Goal: Check status: Check status

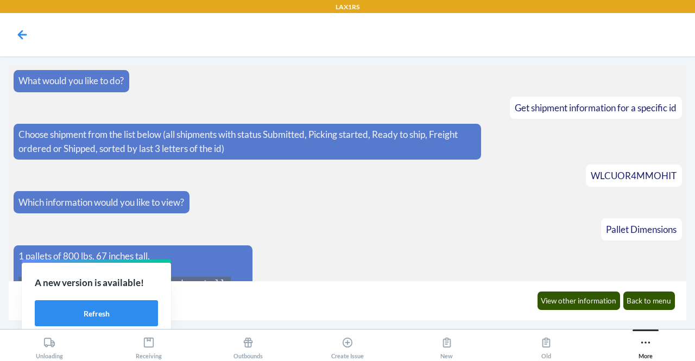
scroll to position [435, 0]
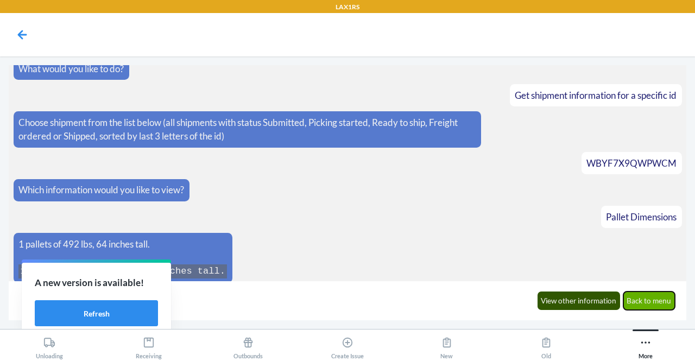
click at [646, 301] on button "Back to menu" at bounding box center [649, 300] width 52 height 18
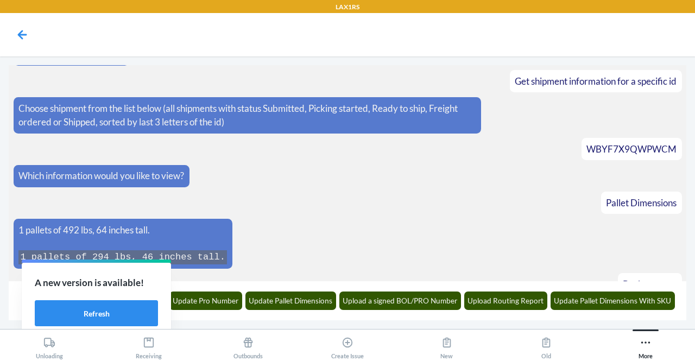
scroll to position [488, 0]
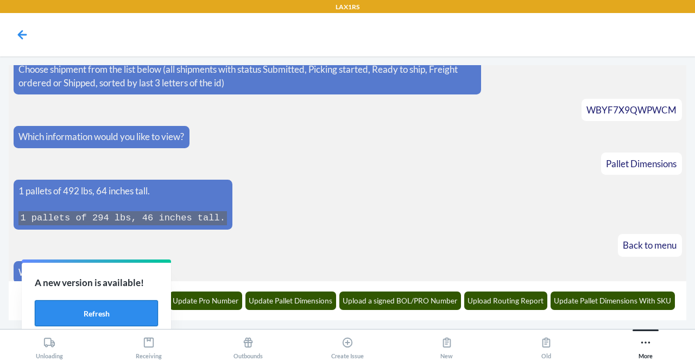
click at [116, 313] on button "Refresh" at bounding box center [96, 313] width 123 height 26
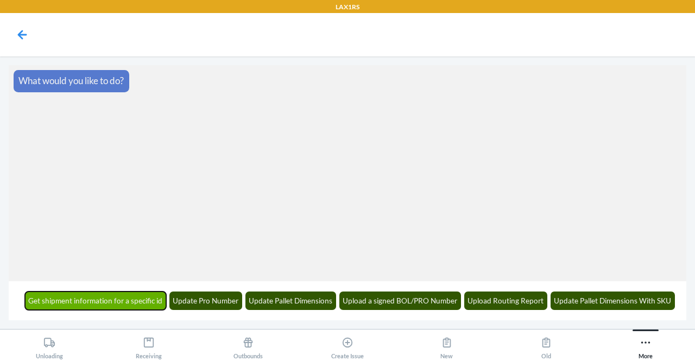
click at [116, 294] on button "Get shipment information for a specific id" at bounding box center [96, 300] width 142 height 18
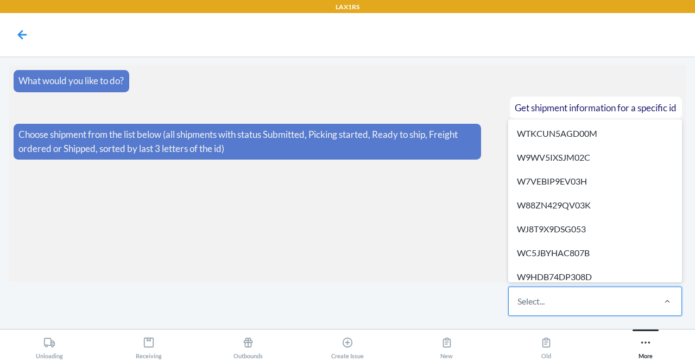
click at [566, 310] on div "Select..." at bounding box center [581, 301] width 144 height 28
click at [518, 308] on input "option WTKCUN5AGD00M focused, 1 of 606. 606 results available. Use Up and Down …" at bounding box center [517, 301] width 1 height 13
paste input "WLQCB5IWRQ1BM"
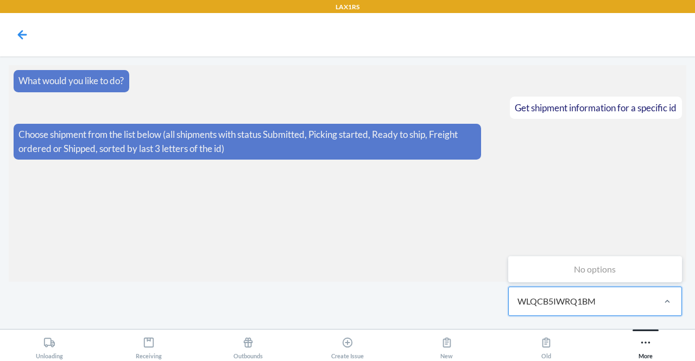
type input "WLQCB5IWRQ1BM"
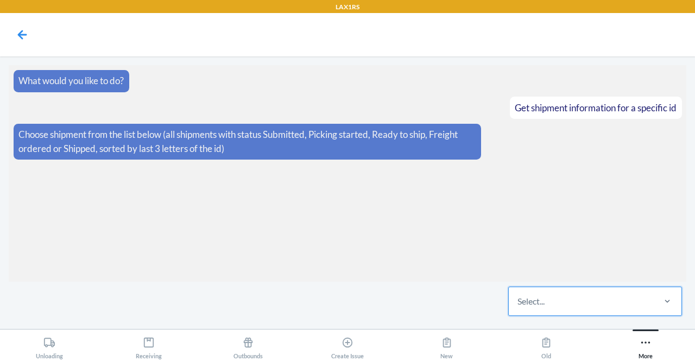
paste input "WO6AJ78BKN8AA"
type input "WO6AJ78BKN8AA"
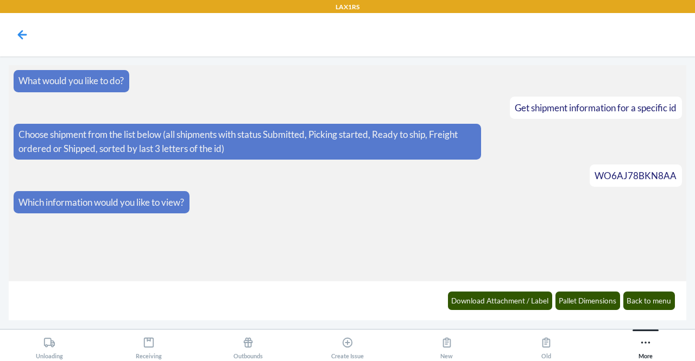
click at [575, 311] on div "Download Attachment / Label Pallet Dimensions Back to menu" at bounding box center [561, 300] width 240 height 30
click at [574, 302] on button "Pallet Dimensions" at bounding box center [587, 300] width 65 height 18
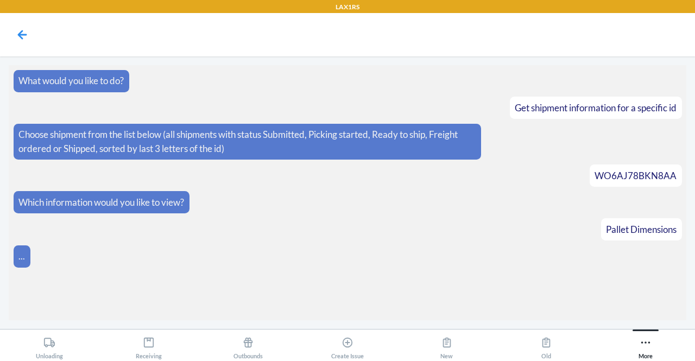
scroll to position [177, 0]
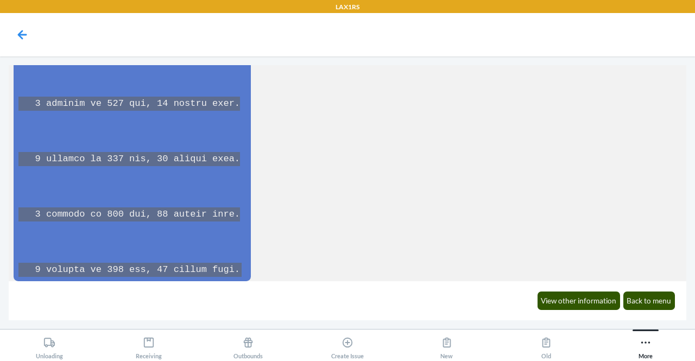
scroll to position [5662, 0]
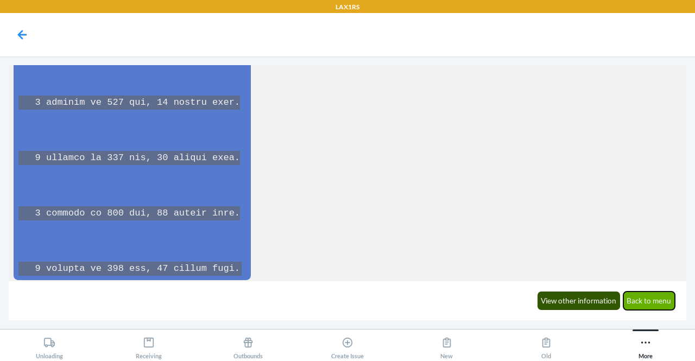
click at [652, 300] on button "Back to menu" at bounding box center [649, 300] width 52 height 18
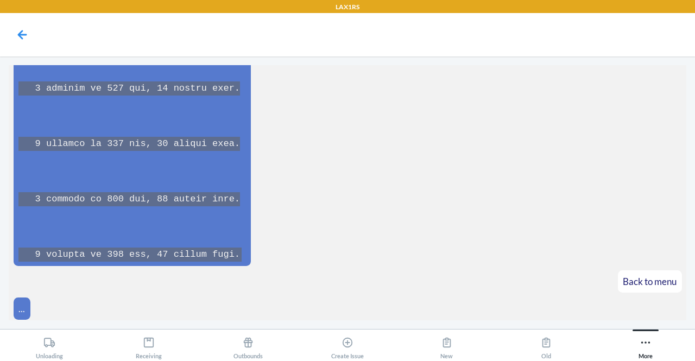
scroll to position [5715, 0]
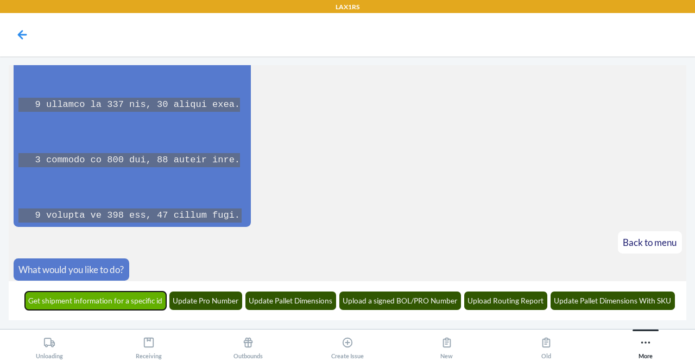
click at [145, 306] on button "Get shipment information for a specific id" at bounding box center [96, 300] width 142 height 18
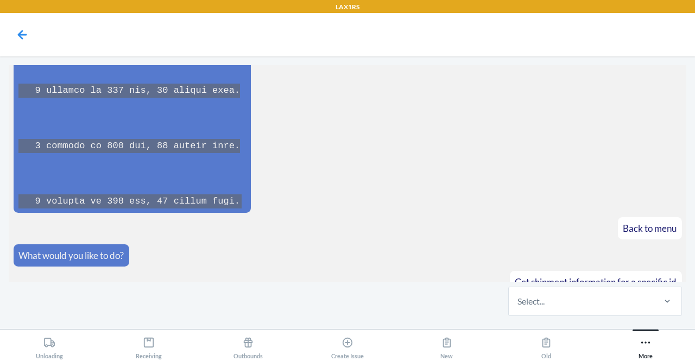
scroll to position [5782, 0]
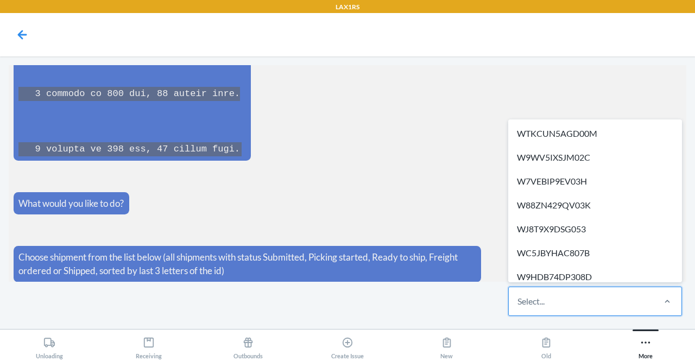
click at [613, 315] on div "Select..." at bounding box center [595, 301] width 174 height 29
click at [518, 308] on input "option WTKCUN5AGD00M focused, 1 of 629. 629 results available. Use Up and Down …" at bounding box center [517, 301] width 1 height 13
paste input "STPUILAP6ZZUG"
type input "STPUILAP6ZZUG"
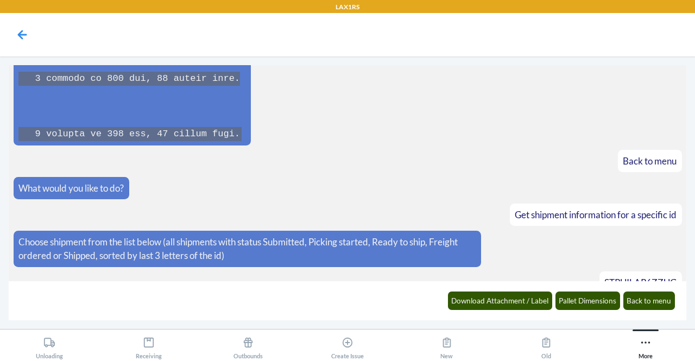
scroll to position [5836, 0]
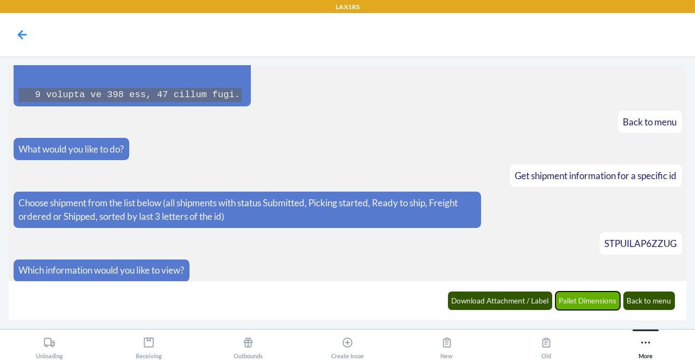
click at [590, 302] on button "Pallet Dimensions" at bounding box center [587, 300] width 65 height 18
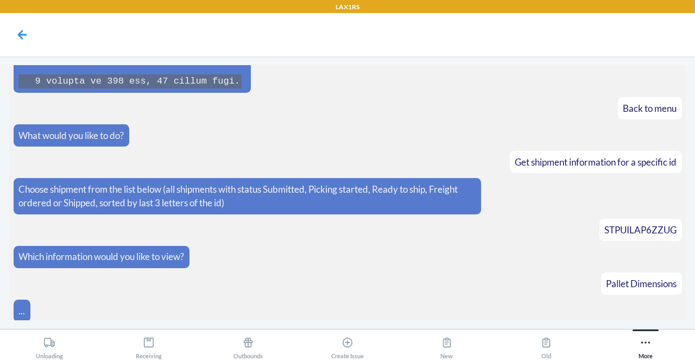
scroll to position [5888, 0]
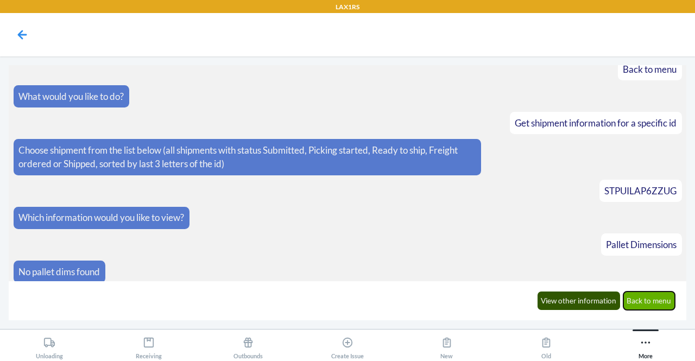
click at [651, 297] on button "Back to menu" at bounding box center [649, 300] width 52 height 18
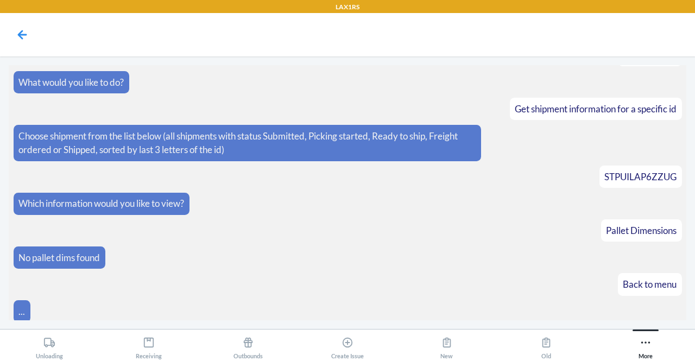
scroll to position [5942, 0]
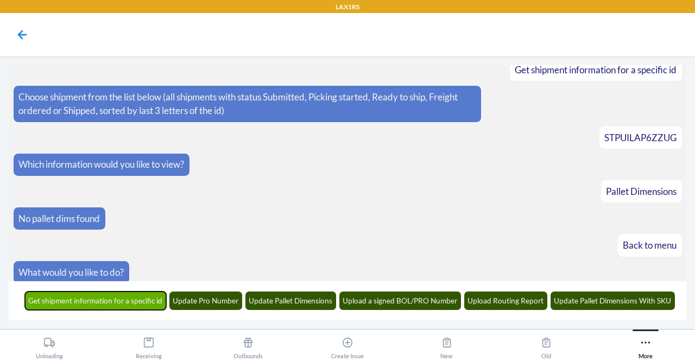
click at [123, 298] on button "Get shipment information for a specific id" at bounding box center [96, 300] width 142 height 18
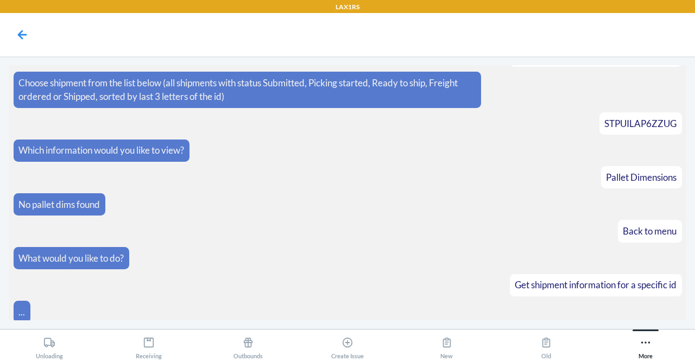
scroll to position [6008, 0]
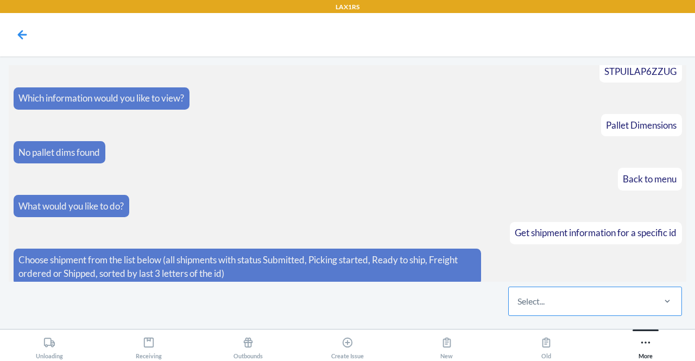
click at [544, 305] on div "Select..." at bounding box center [530, 301] width 27 height 13
click at [518, 305] on input "Select..." at bounding box center [517, 301] width 1 height 13
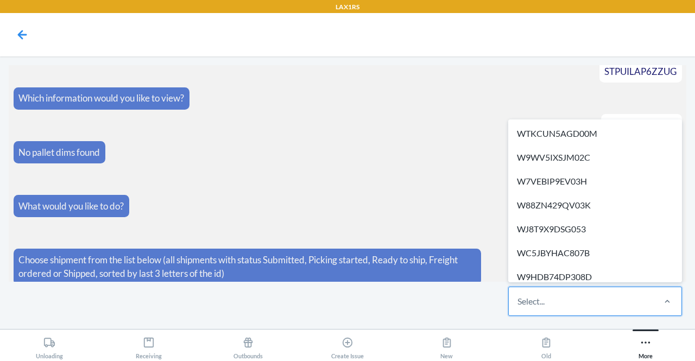
paste input "WVA4CRAYAWALE"
type input "WVA4CRAYAWALE"
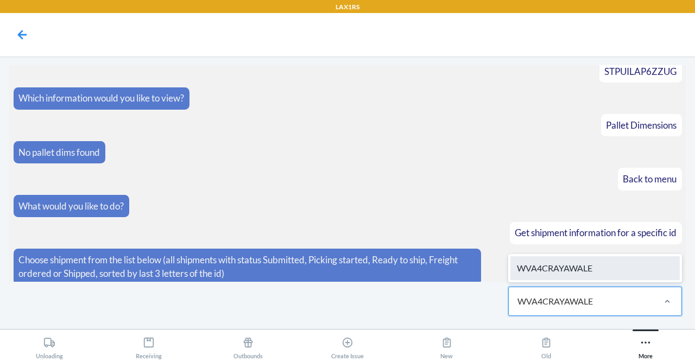
click at [571, 274] on div "WVA4CRAYAWALE" at bounding box center [594, 268] width 169 height 24
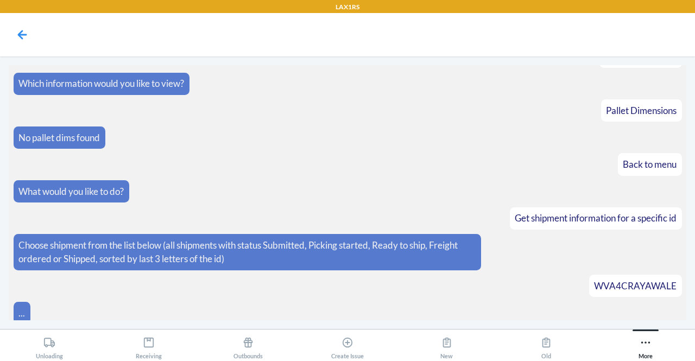
scroll to position [6062, 0]
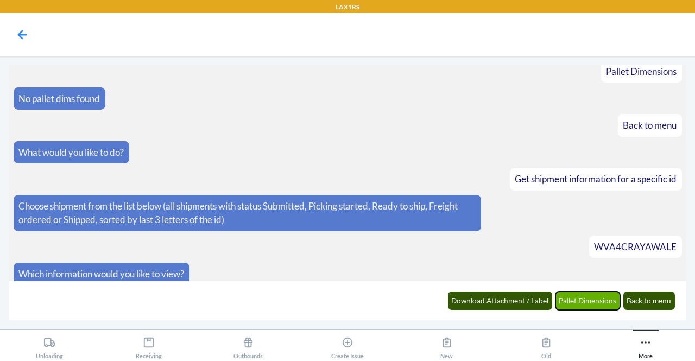
click at [585, 296] on button "Pallet Dimensions" at bounding box center [587, 300] width 65 height 18
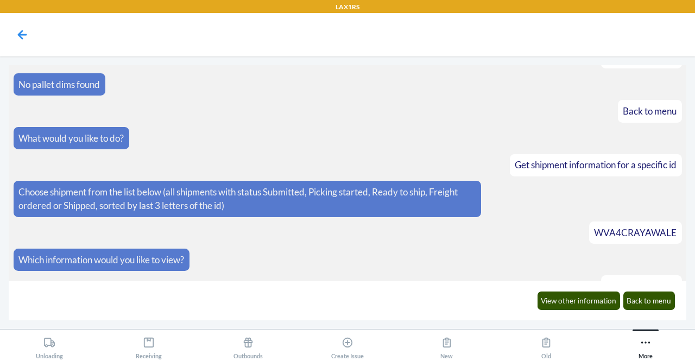
scroll to position [6115, 0]
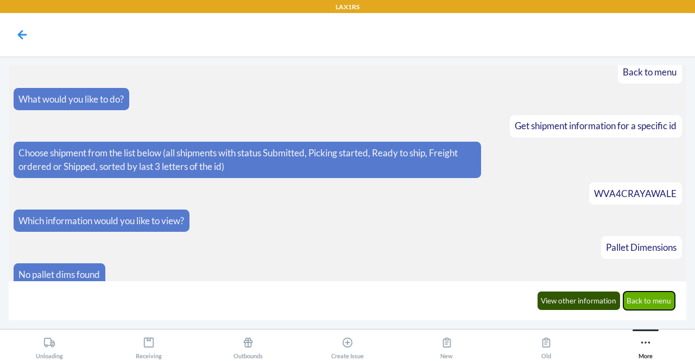
click at [654, 295] on button "Back to menu" at bounding box center [649, 300] width 52 height 18
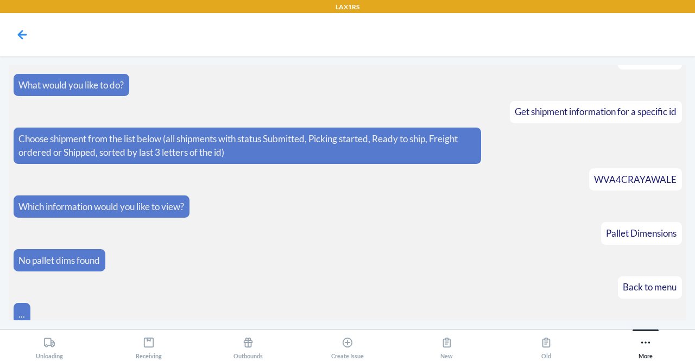
scroll to position [6168, 0]
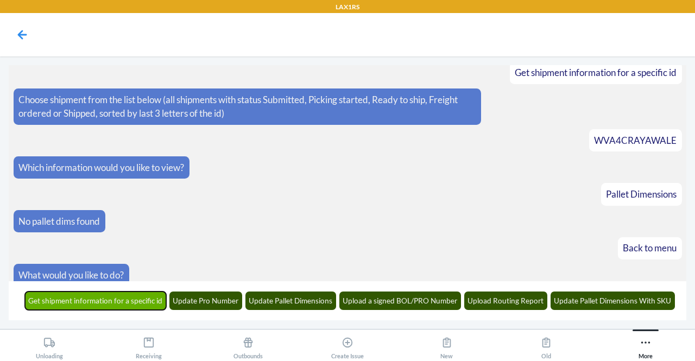
click at [101, 307] on button "Get shipment information for a specific id" at bounding box center [96, 300] width 142 height 18
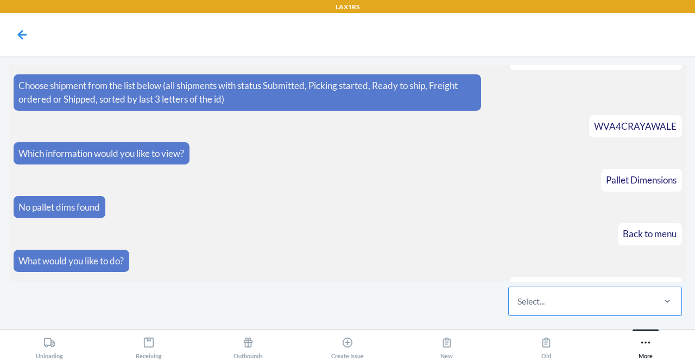
scroll to position [6234, 0]
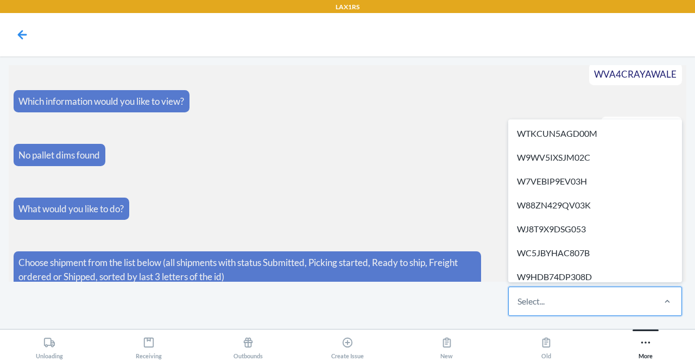
click at [540, 309] on div "Select..." at bounding box center [581, 301] width 144 height 28
click at [518, 308] on input "option WTKCUN5AGD00M focused, 1 of 641. 641 results available. Use Up and Down …" at bounding box center [517, 301] width 1 height 13
paste input "STDP4RGU7N2X0"
type input "STDP4RGU7N2X0"
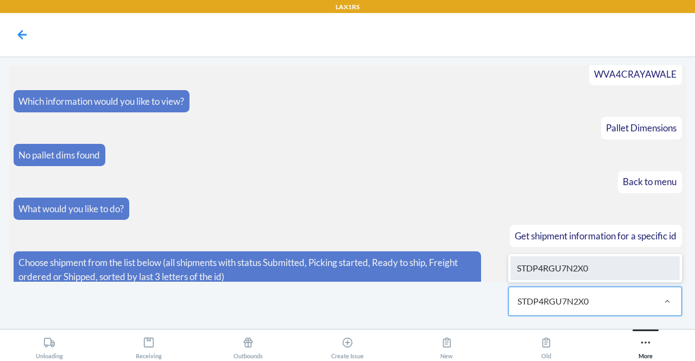
click at [566, 264] on div "STDP4RGU7N2X0" at bounding box center [594, 268] width 169 height 24
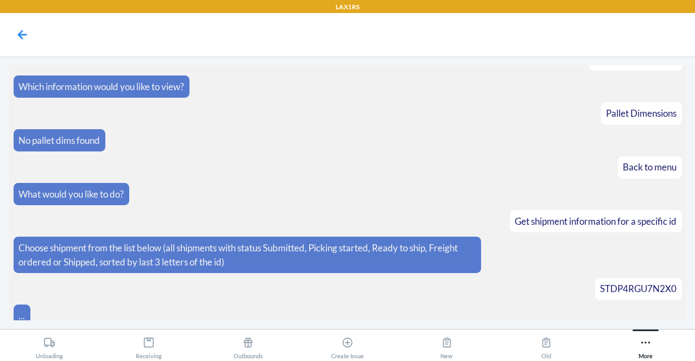
scroll to position [6288, 0]
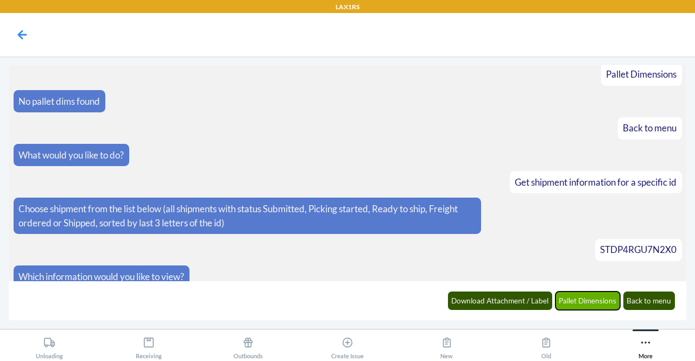
click at [585, 300] on button "Pallet Dimensions" at bounding box center [587, 300] width 65 height 18
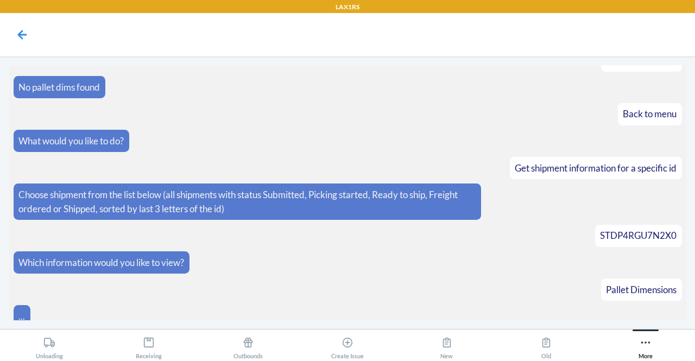
scroll to position [6341, 0]
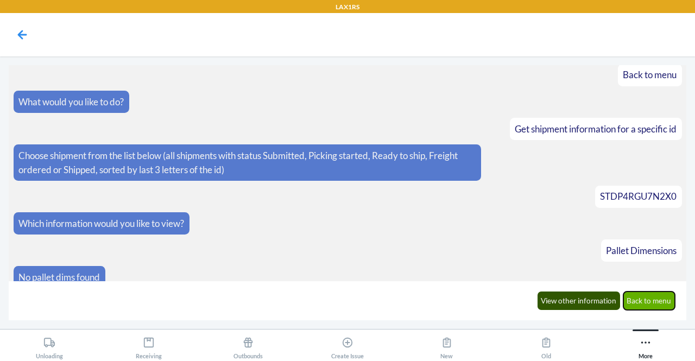
click at [649, 302] on button "Back to menu" at bounding box center [649, 300] width 52 height 18
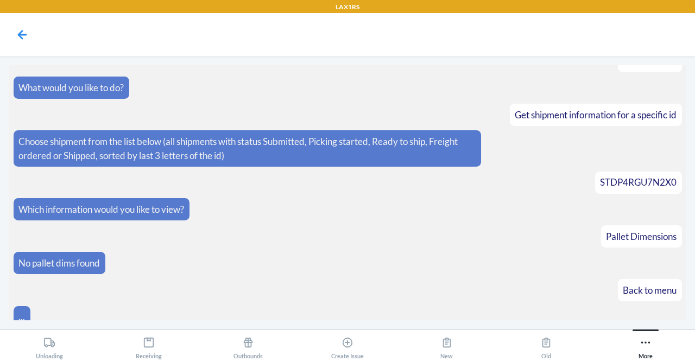
click at [649, 306] on article "..." at bounding box center [348, 317] width 668 height 22
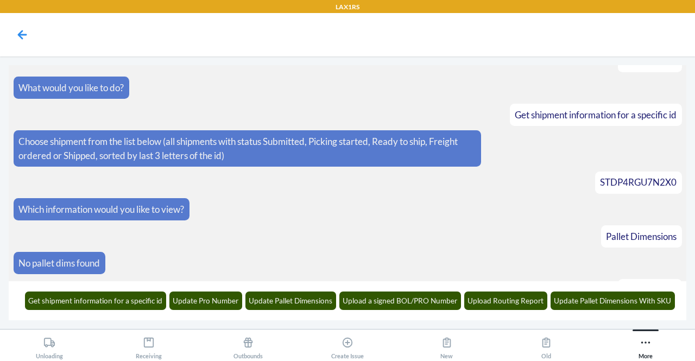
scroll to position [6394, 0]
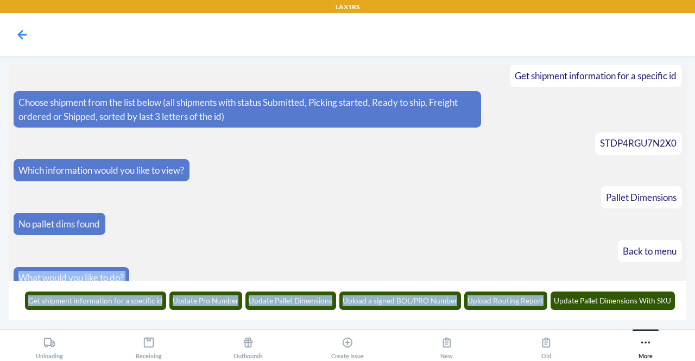
drag, startPoint x: 649, startPoint y: 302, endPoint x: 480, endPoint y: 313, distance: 169.2
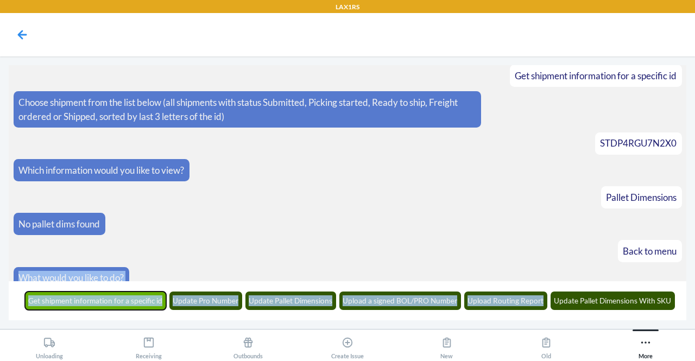
click at [81, 299] on button "Get shipment information for a specific id" at bounding box center [96, 300] width 142 height 18
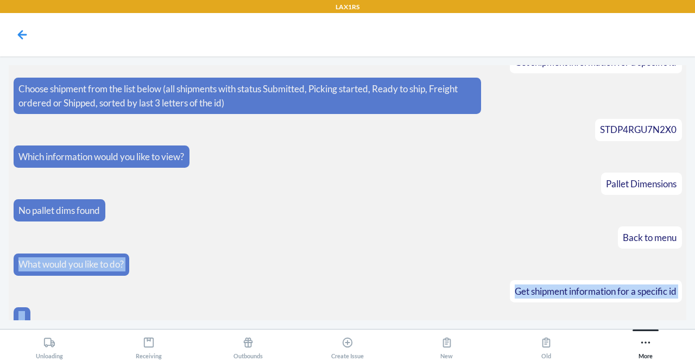
scroll to position [6460, 0]
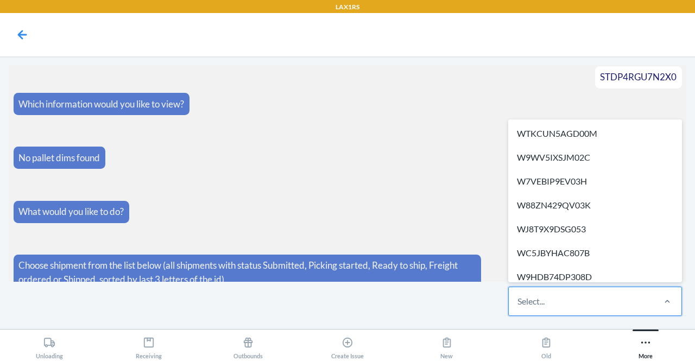
click at [529, 298] on div "Select..." at bounding box center [530, 301] width 27 height 13
click at [518, 298] on input "option WTKCUN5AGD00M focused, 1 of 644. 644 results available. Use Up and Down …" at bounding box center [517, 301] width 1 height 13
click at [529, 298] on div "Select..." at bounding box center [530, 301] width 27 height 13
click at [518, 298] on input "option WTKCUN5AGD00M focused, 1 of 644. 644 results available. Use Up and Down …" at bounding box center [517, 301] width 1 height 13
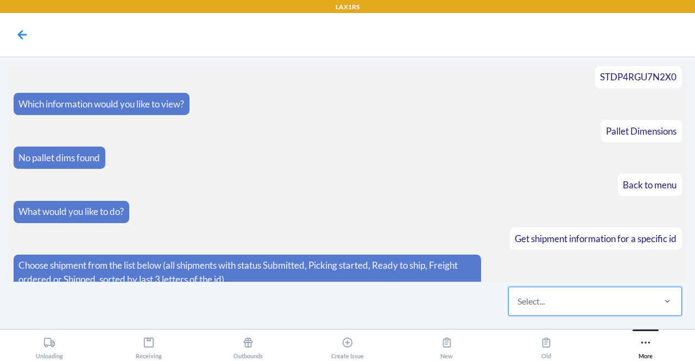
paste input "WWSLSURDJPOZ0"
type input "WWSLSURDJPOZ0"
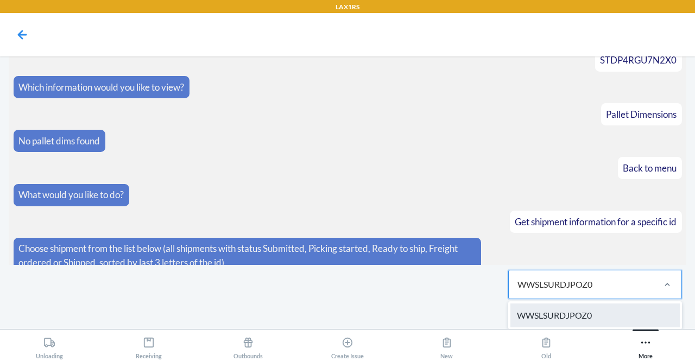
drag, startPoint x: 529, startPoint y: 298, endPoint x: 584, endPoint y: 319, distance: 59.1
click at [584, 299] on div "option WWSLSURDJPOZ0 focused, 436 of 644. 1 result available for search term WW…" at bounding box center [595, 284] width 174 height 29
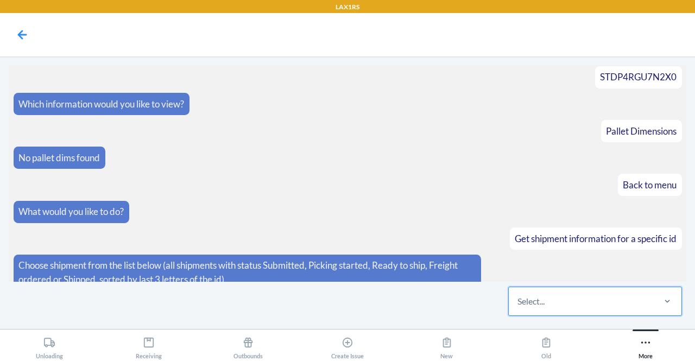
scroll to position [0, 0]
click at [588, 283] on div "0 results available. Select is focused ,type to refine list, press Down to open…" at bounding box center [594, 301] width 183 height 39
click at [518, 295] on input "0 results available. Select is focused ,type to refine list, press Down to open…" at bounding box center [517, 301] width 1 height 13
paste input "WWSLSURDJPOZ0"
type input "WWSLSURDJPOZ0"
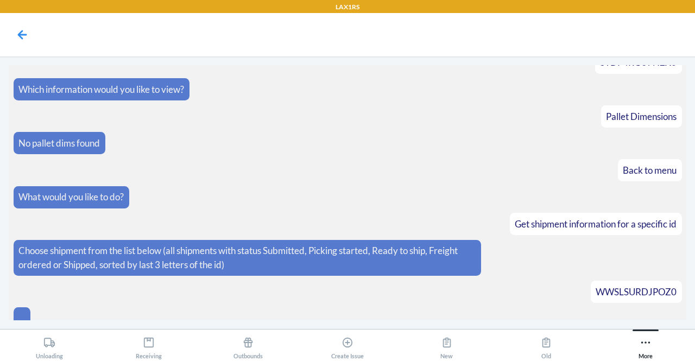
scroll to position [6514, 0]
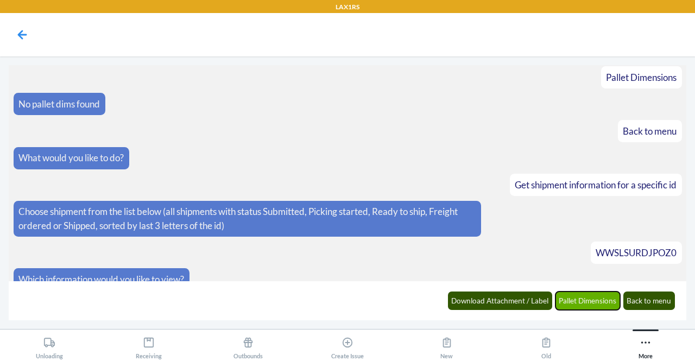
click at [586, 303] on button "Pallet Dimensions" at bounding box center [587, 300] width 65 height 18
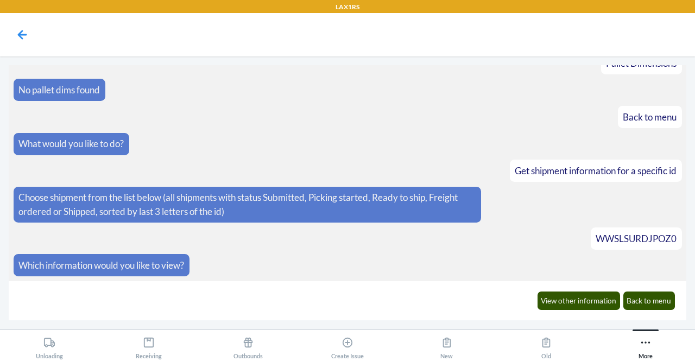
scroll to position [6567, 0]
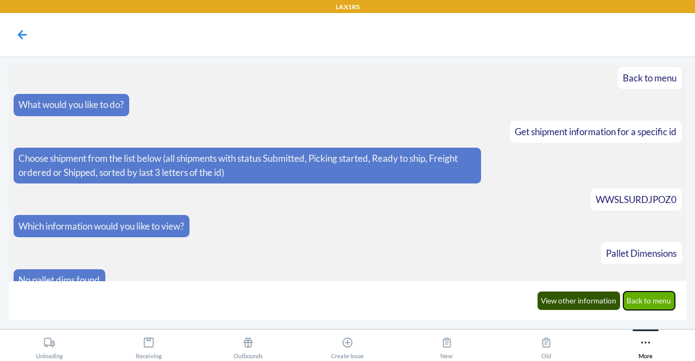
click at [642, 300] on button "Back to menu" at bounding box center [649, 300] width 52 height 18
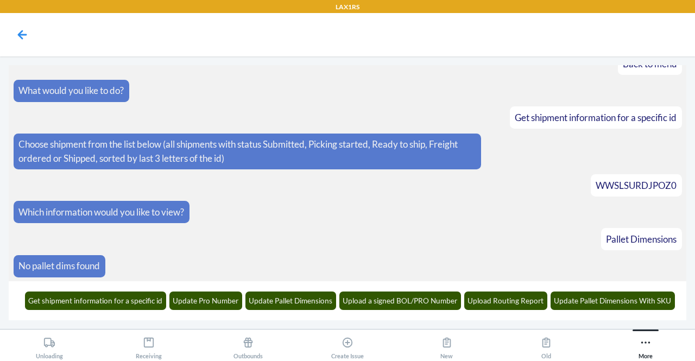
scroll to position [6621, 0]
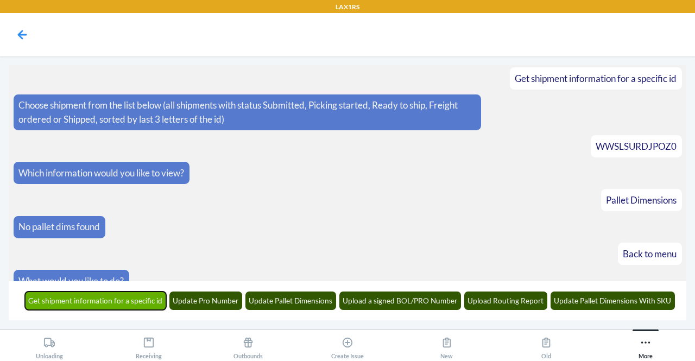
click at [137, 304] on button "Get shipment information for a specific id" at bounding box center [96, 300] width 142 height 18
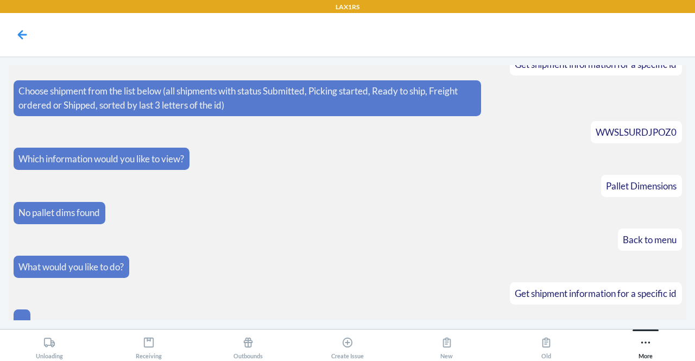
scroll to position [6687, 0]
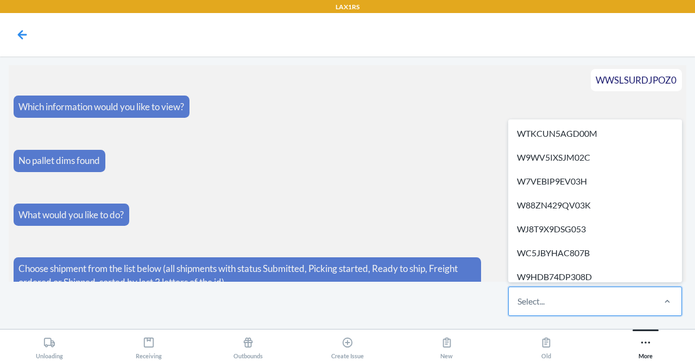
click at [521, 300] on div "Select..." at bounding box center [530, 301] width 27 height 13
click at [518, 300] on input "option WTKCUN5AGD00M focused, 1 of 647. 647 results available. Use Up and Down …" at bounding box center [517, 301] width 1 height 13
paste input "STO8TOJD4TRSU"
type input "STO8TOJD4TRSU"
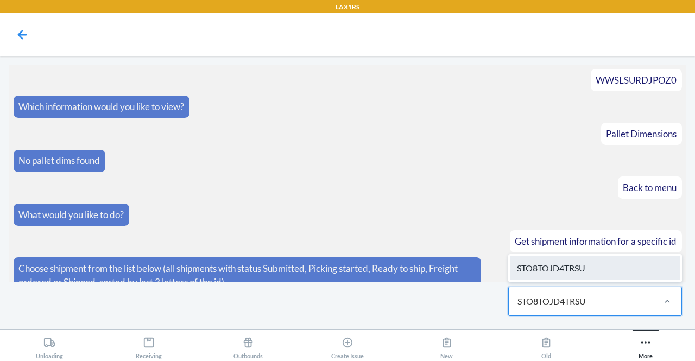
click at [594, 268] on div "STO8TOJD4TRSU" at bounding box center [594, 268] width 169 height 24
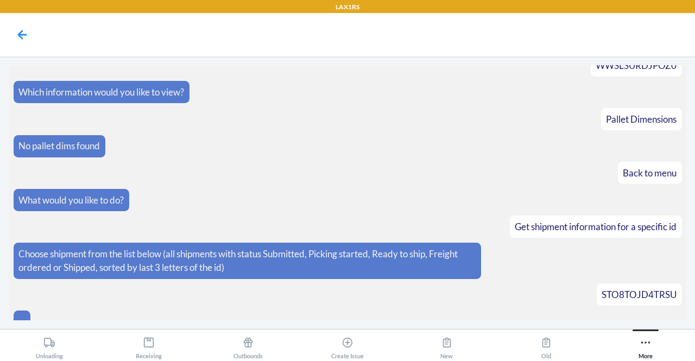
scroll to position [6741, 0]
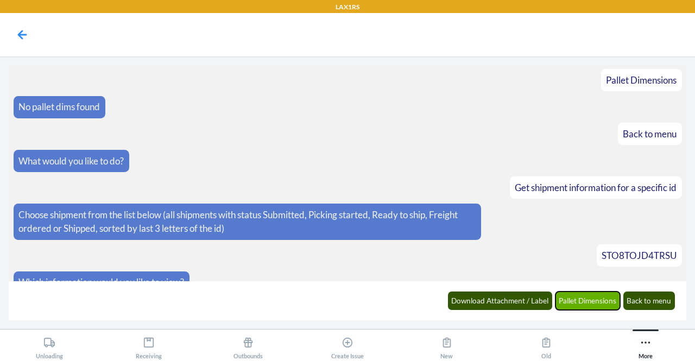
click at [580, 302] on button "Pallet Dimensions" at bounding box center [587, 300] width 65 height 18
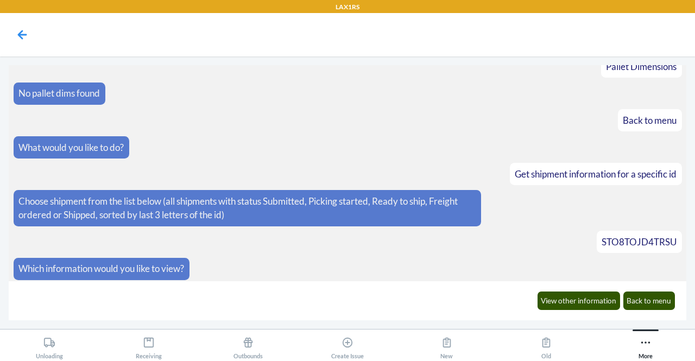
scroll to position [6793, 0]
